Goal: Information Seeking & Learning: Stay updated

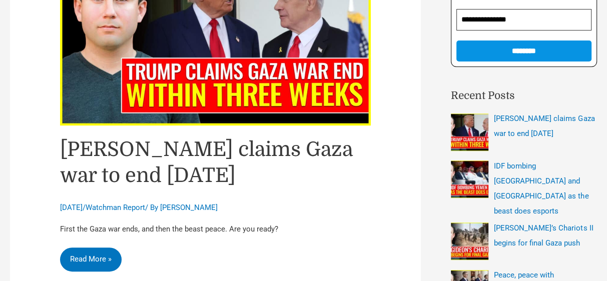
scroll to position [200, 0]
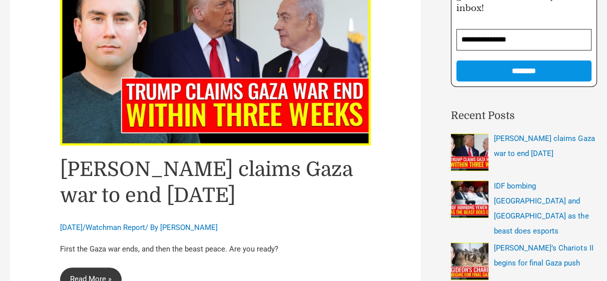
click at [99, 272] on link "Trump claims Gaza war to end within three weeks Read More »" at bounding box center [91, 280] width 62 height 24
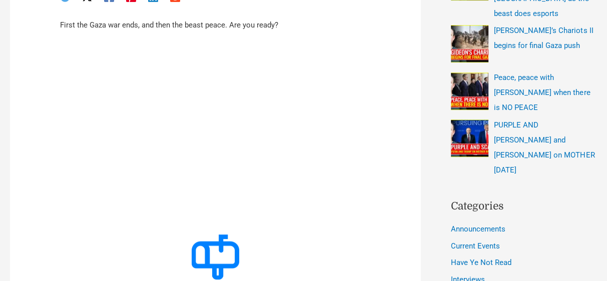
scroll to position [420, 0]
